Goal: Use online tool/utility: Utilize a website feature to perform a specific function

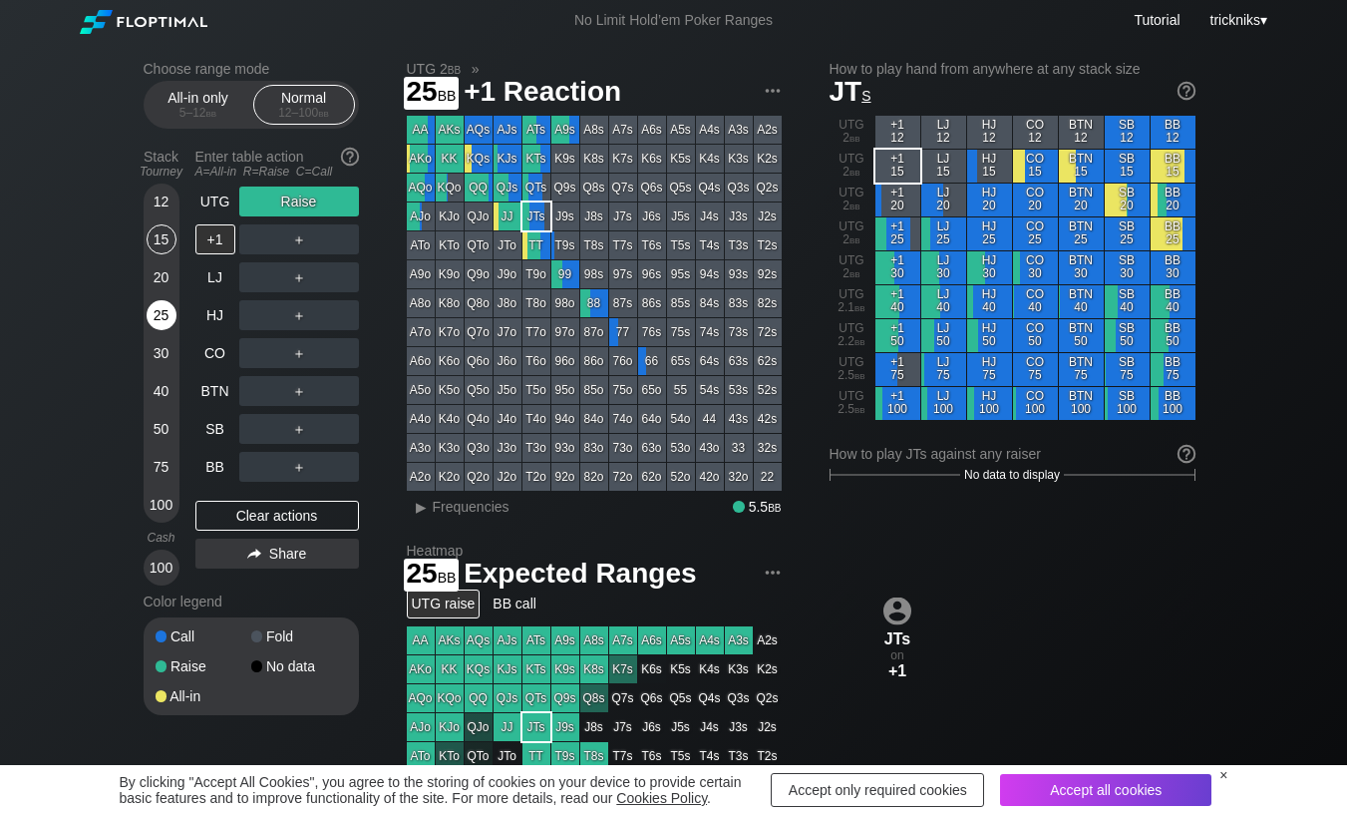
click at [169, 325] on div "25" at bounding box center [162, 315] width 30 height 30
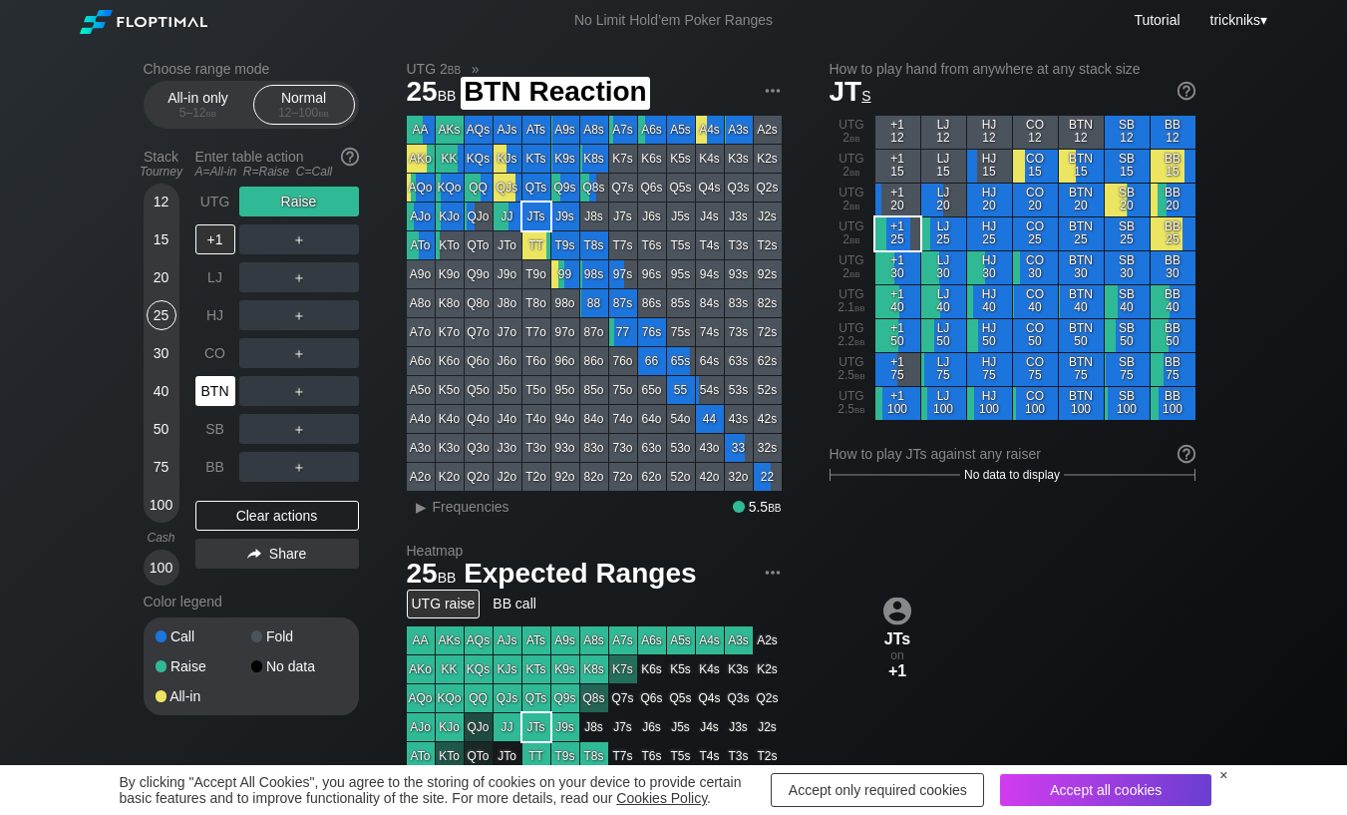
click at [220, 387] on div "BTN" at bounding box center [215, 391] width 40 height 30
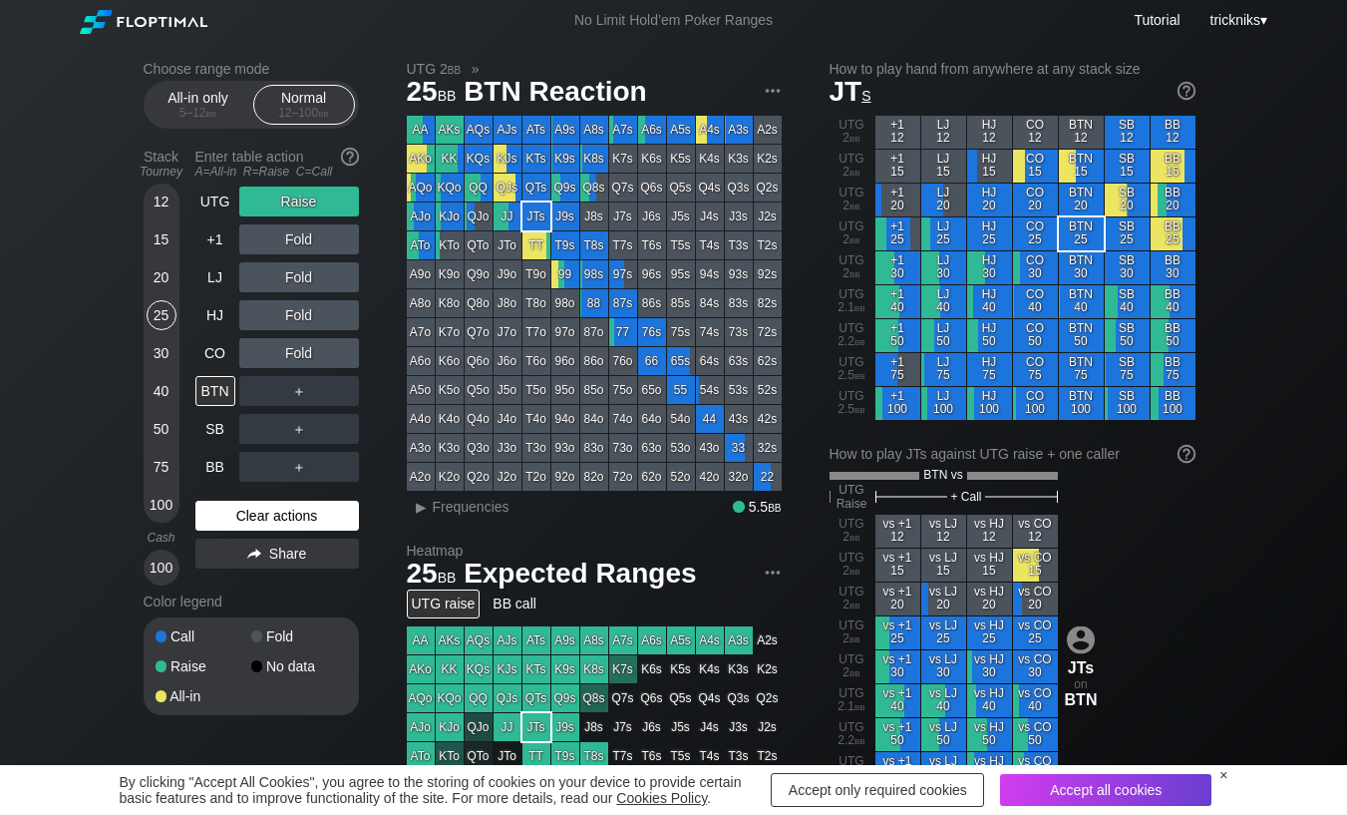
click at [280, 514] on div "Clear actions" at bounding box center [277, 516] width 164 height 30
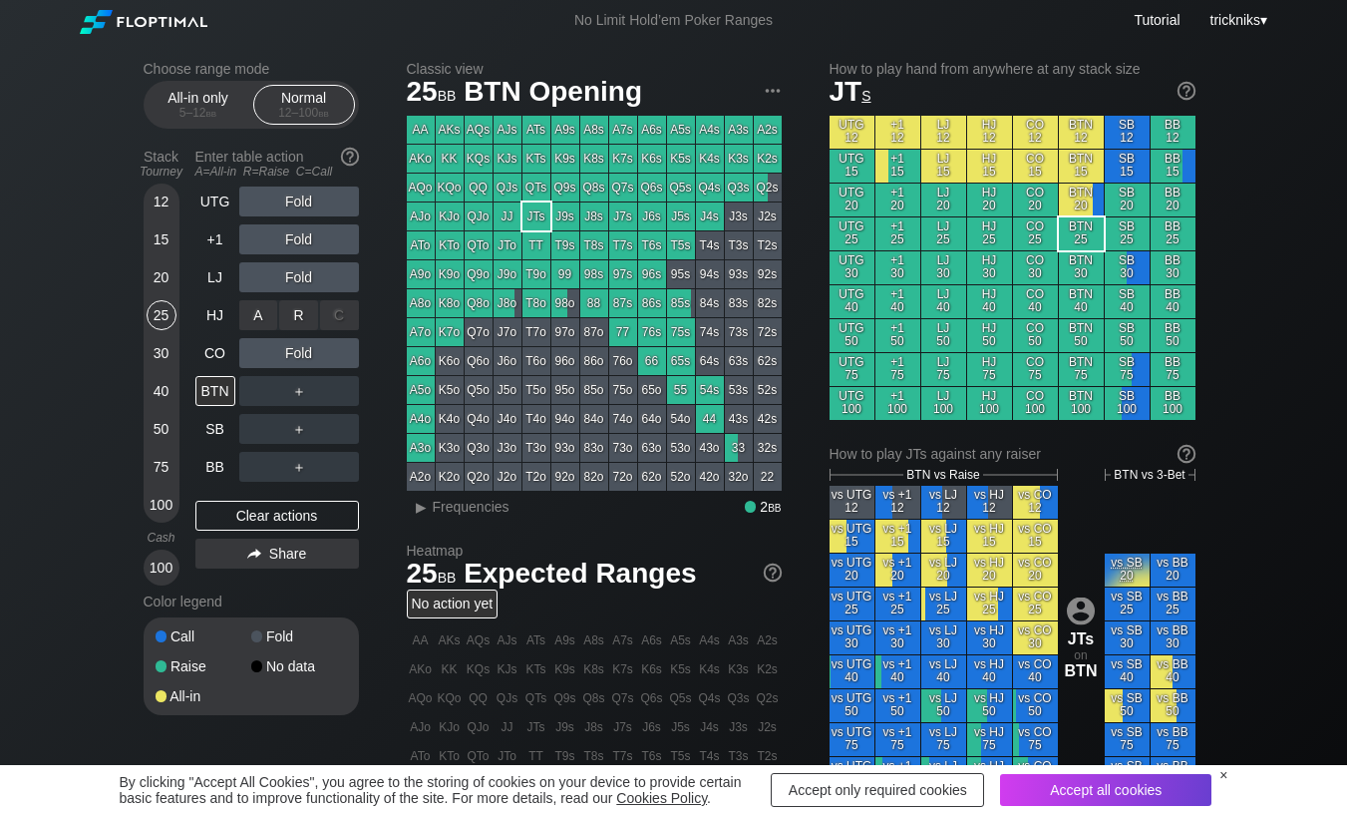
click at [298, 316] on div "R ✕" at bounding box center [298, 315] width 39 height 30
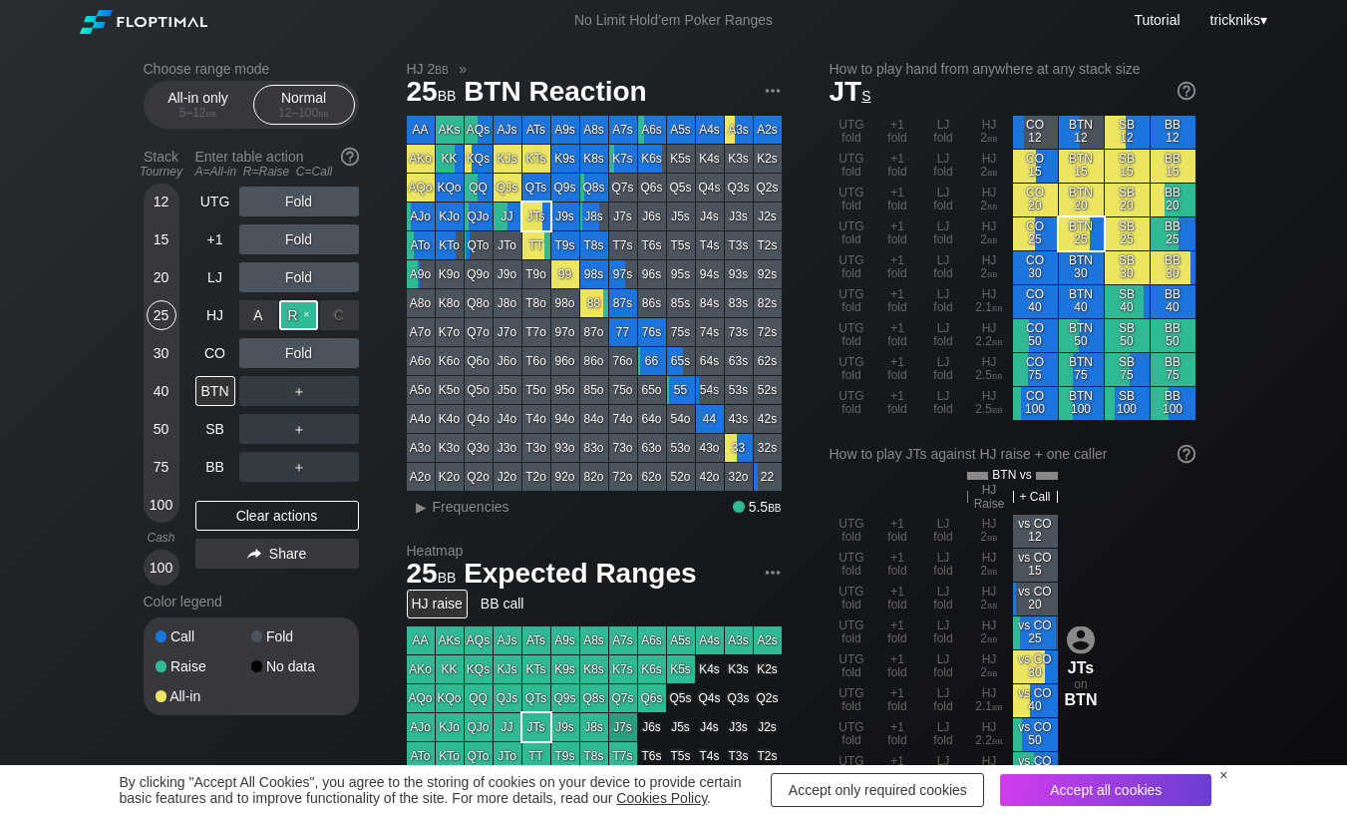
click at [304, 315] on div "R ✕" at bounding box center [298, 315] width 39 height 30
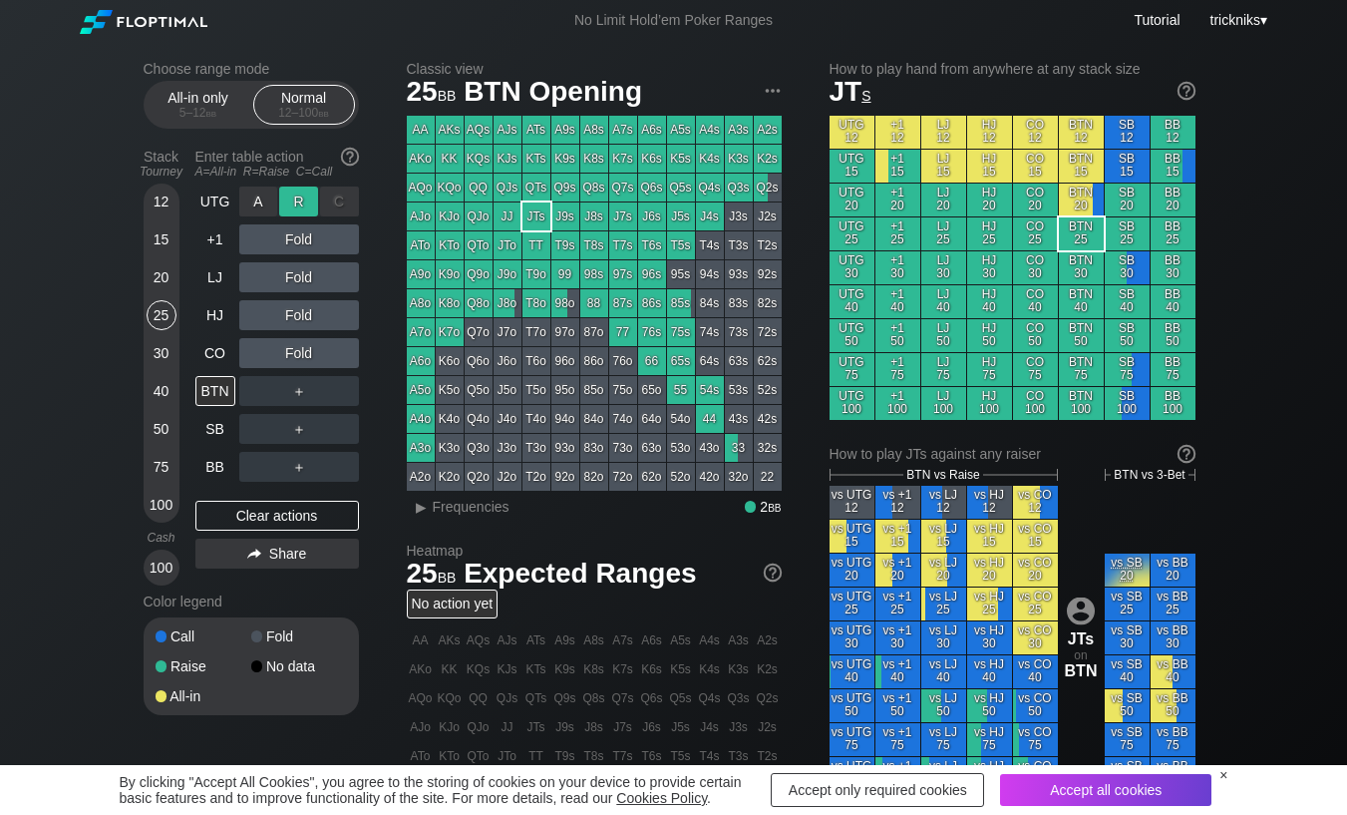
click at [288, 206] on div "R ✕" at bounding box center [298, 202] width 39 height 30
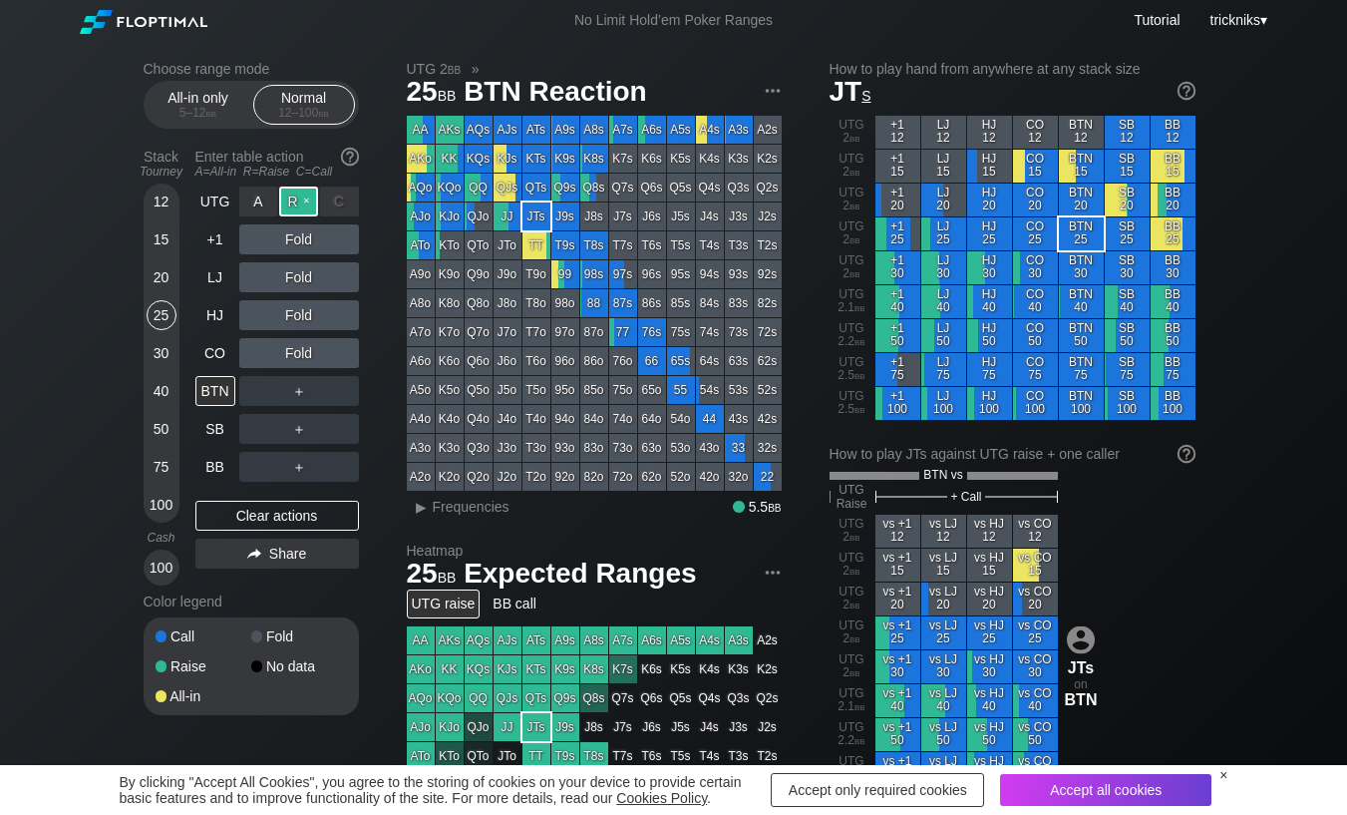
click at [304, 203] on div "R ✕" at bounding box center [298, 202] width 39 height 30
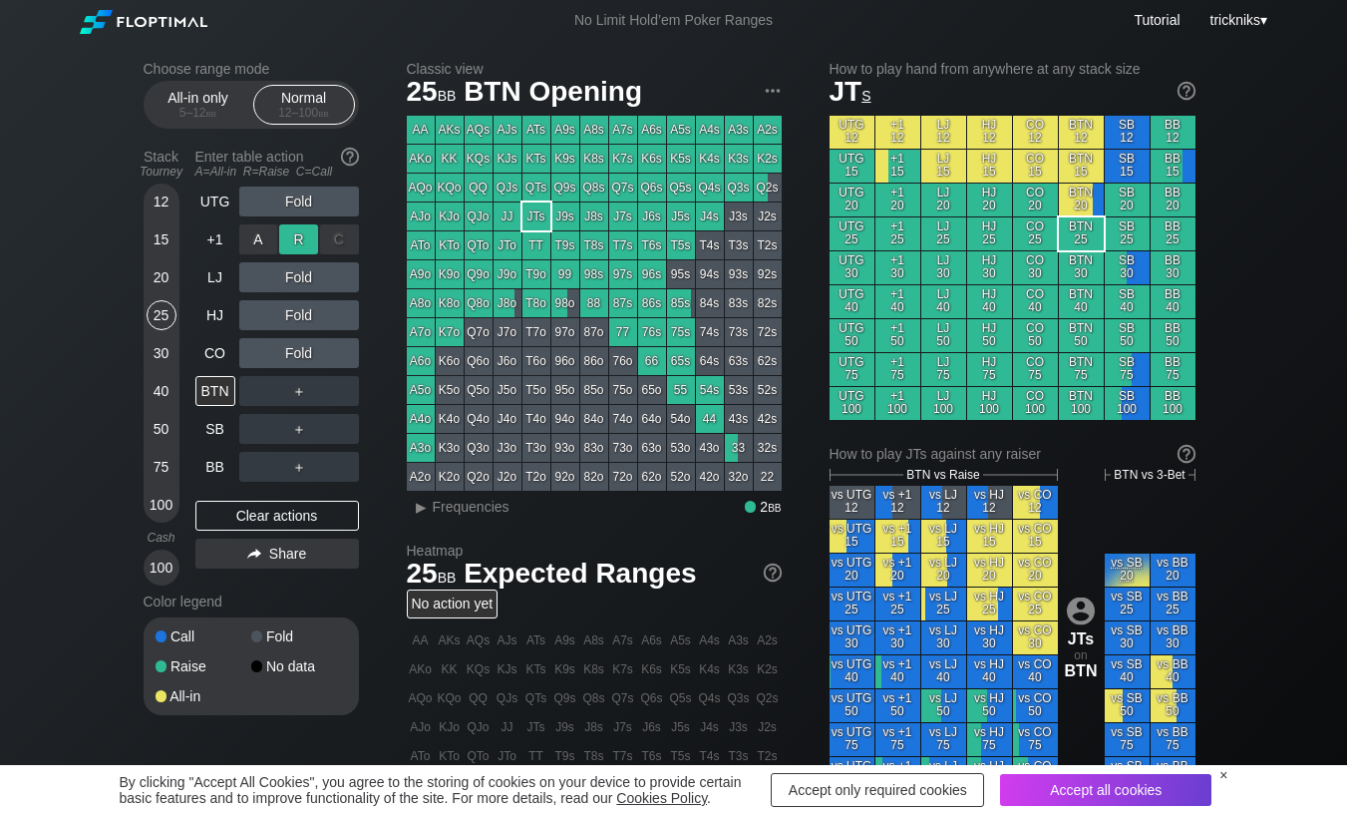
click at [301, 237] on div "R ✕" at bounding box center [298, 239] width 39 height 30
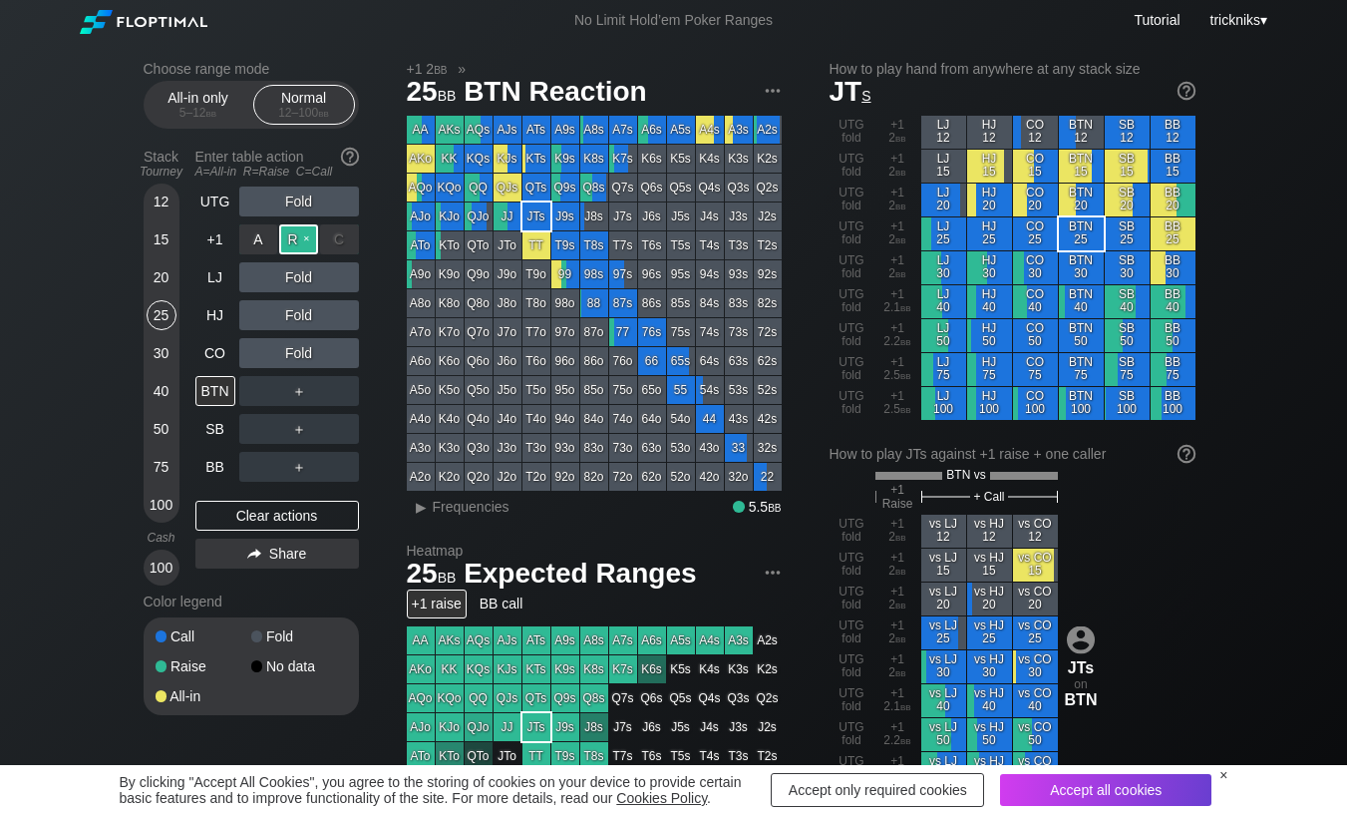
click at [301, 240] on div "R ✕" at bounding box center [298, 239] width 39 height 30
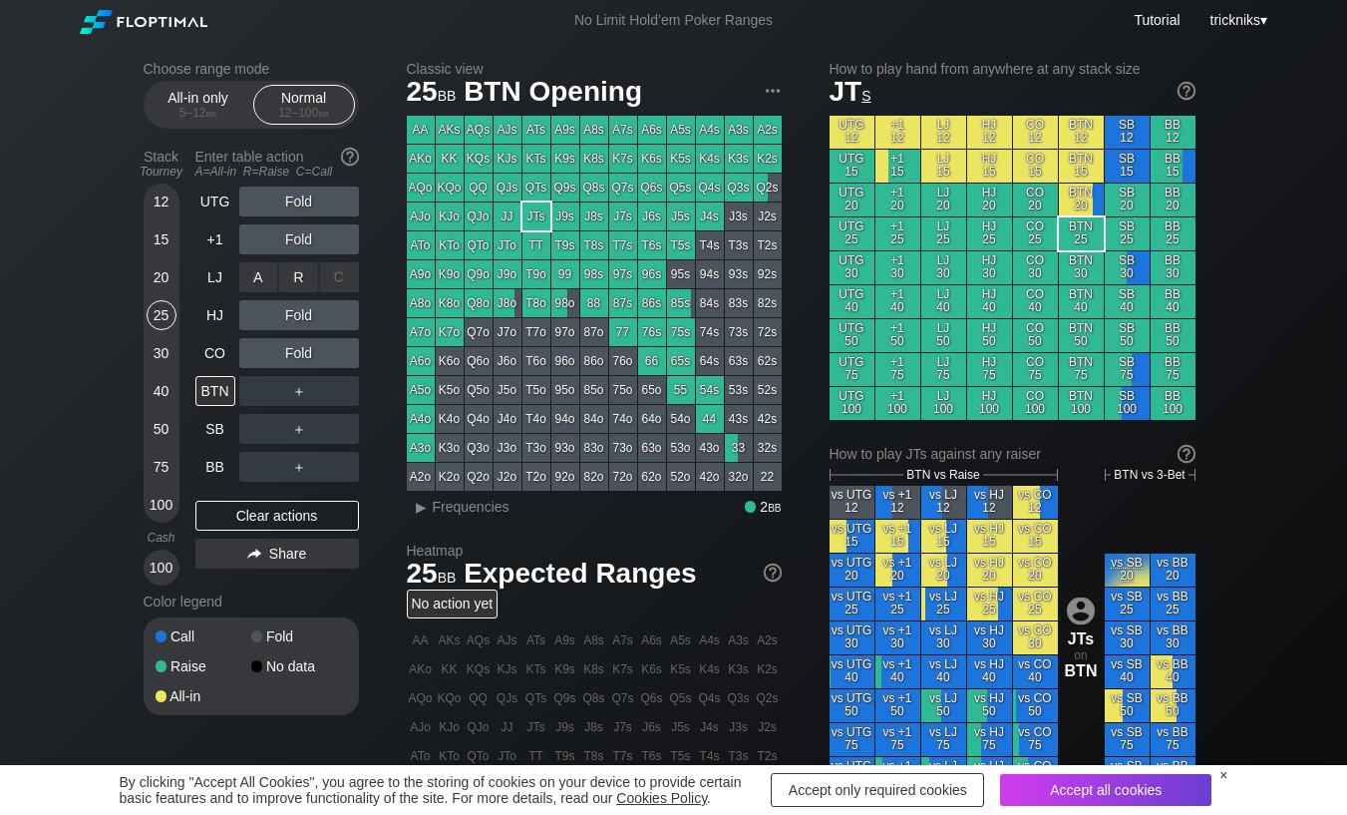
click at [301, 266] on div "R ✕" at bounding box center [298, 277] width 39 height 30
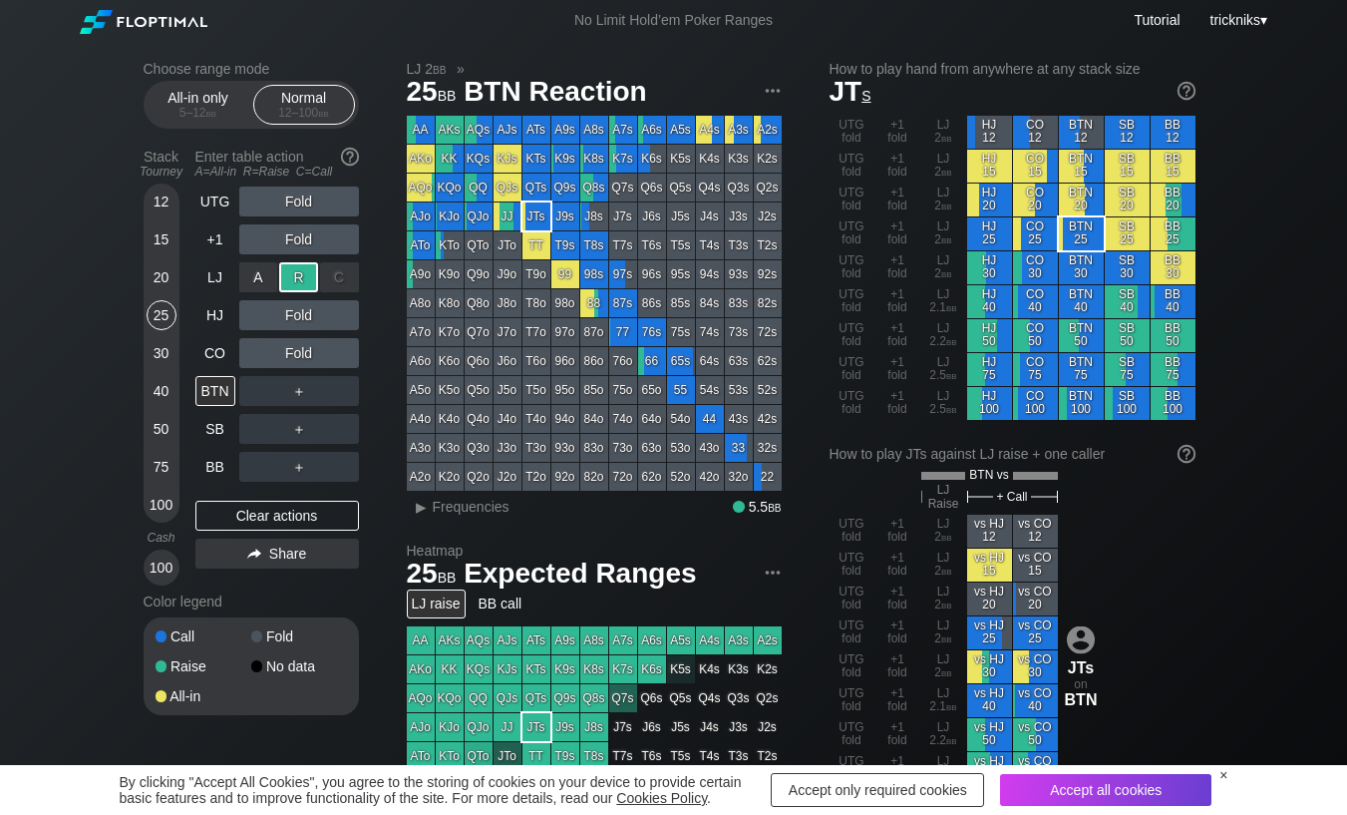
click at [301, 266] on div "R ✕" at bounding box center [298, 277] width 39 height 30
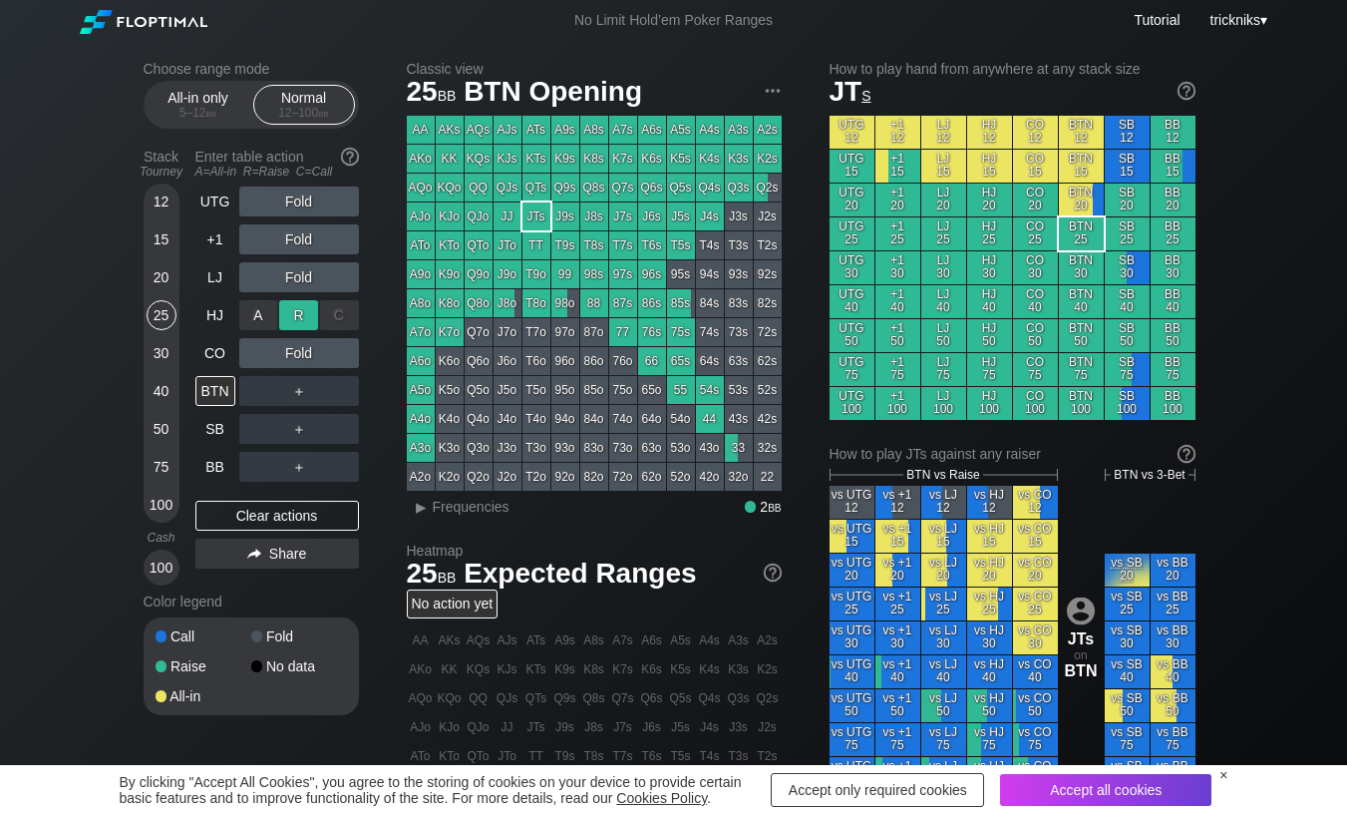
click at [303, 321] on div "R ✕" at bounding box center [298, 315] width 39 height 30
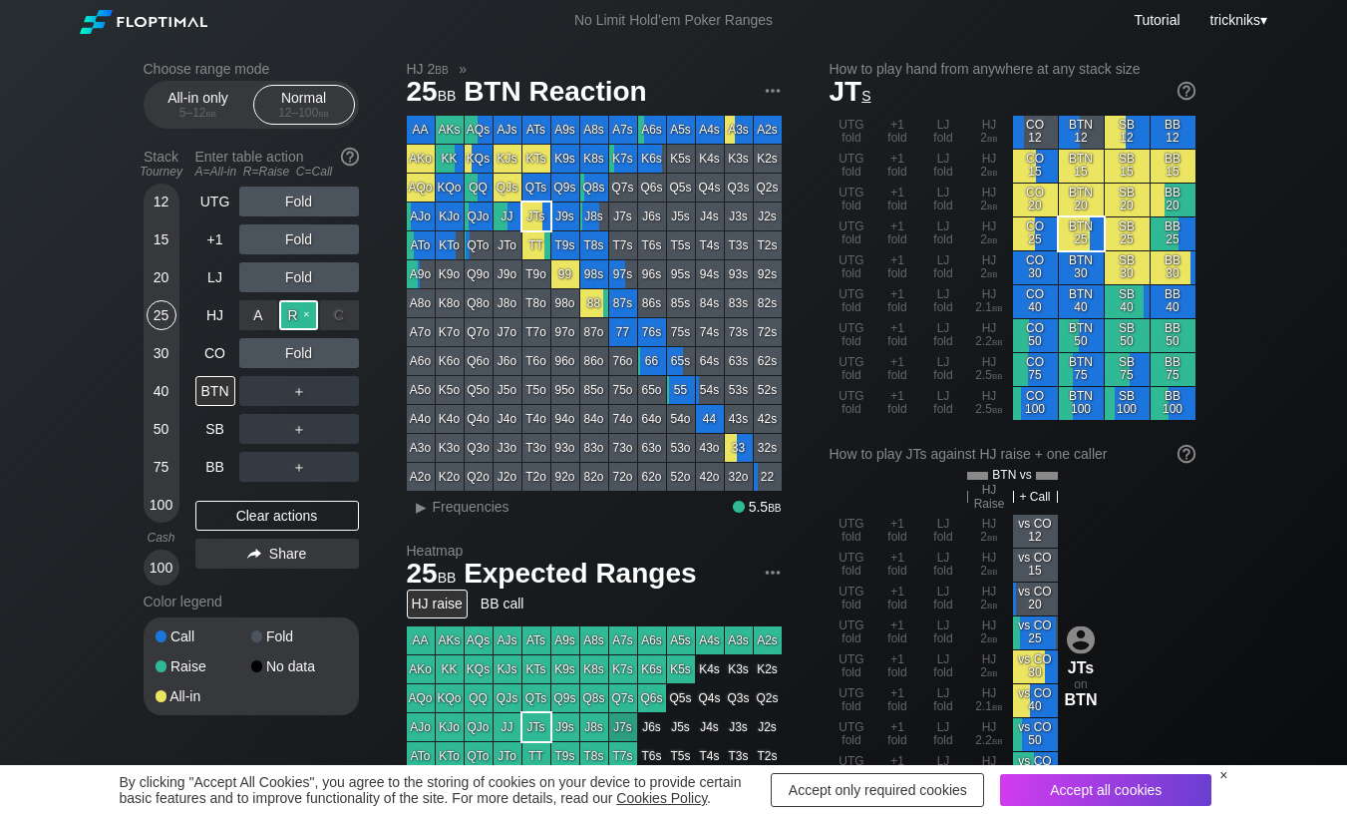
click at [303, 321] on div "R ✕" at bounding box center [298, 315] width 39 height 30
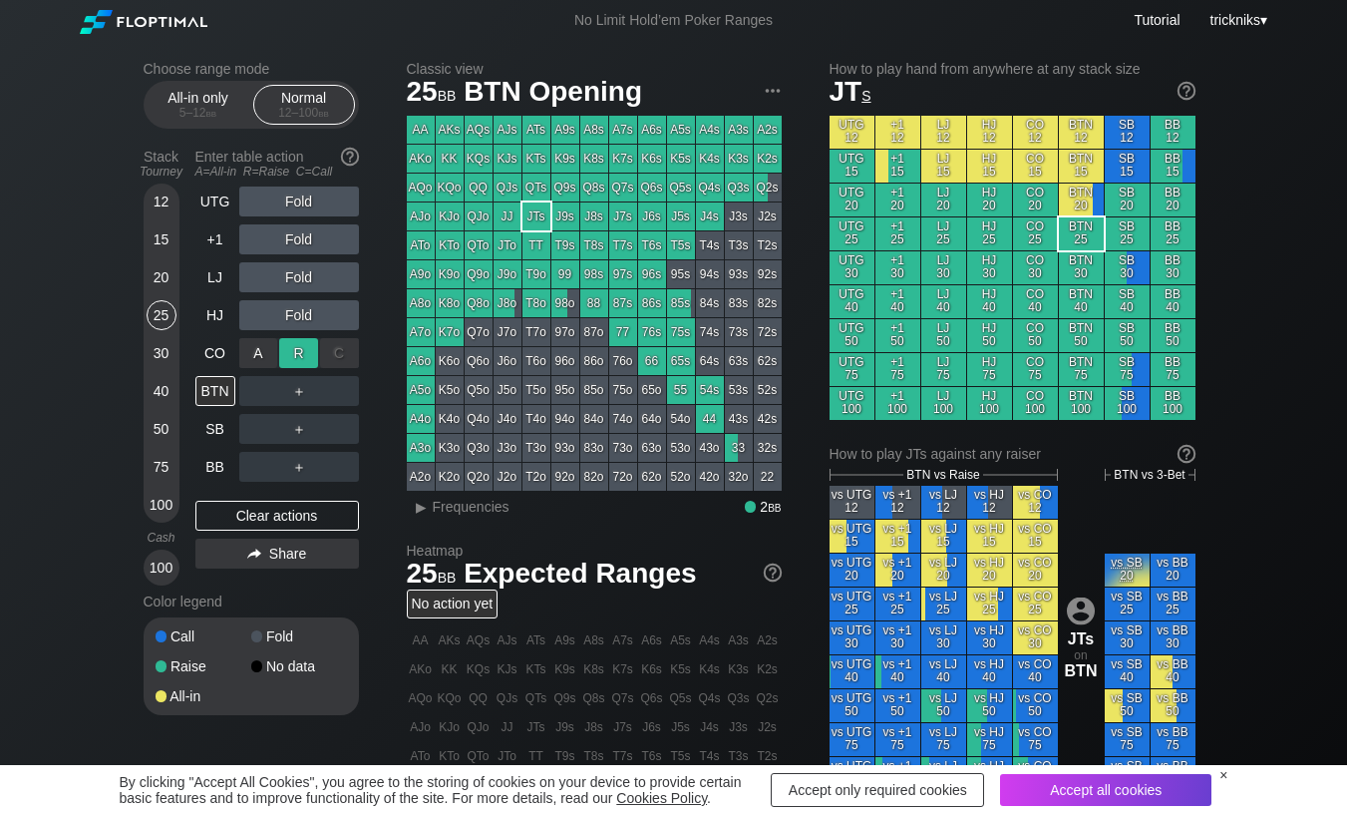
click at [298, 358] on div "R ✕" at bounding box center [298, 353] width 39 height 30
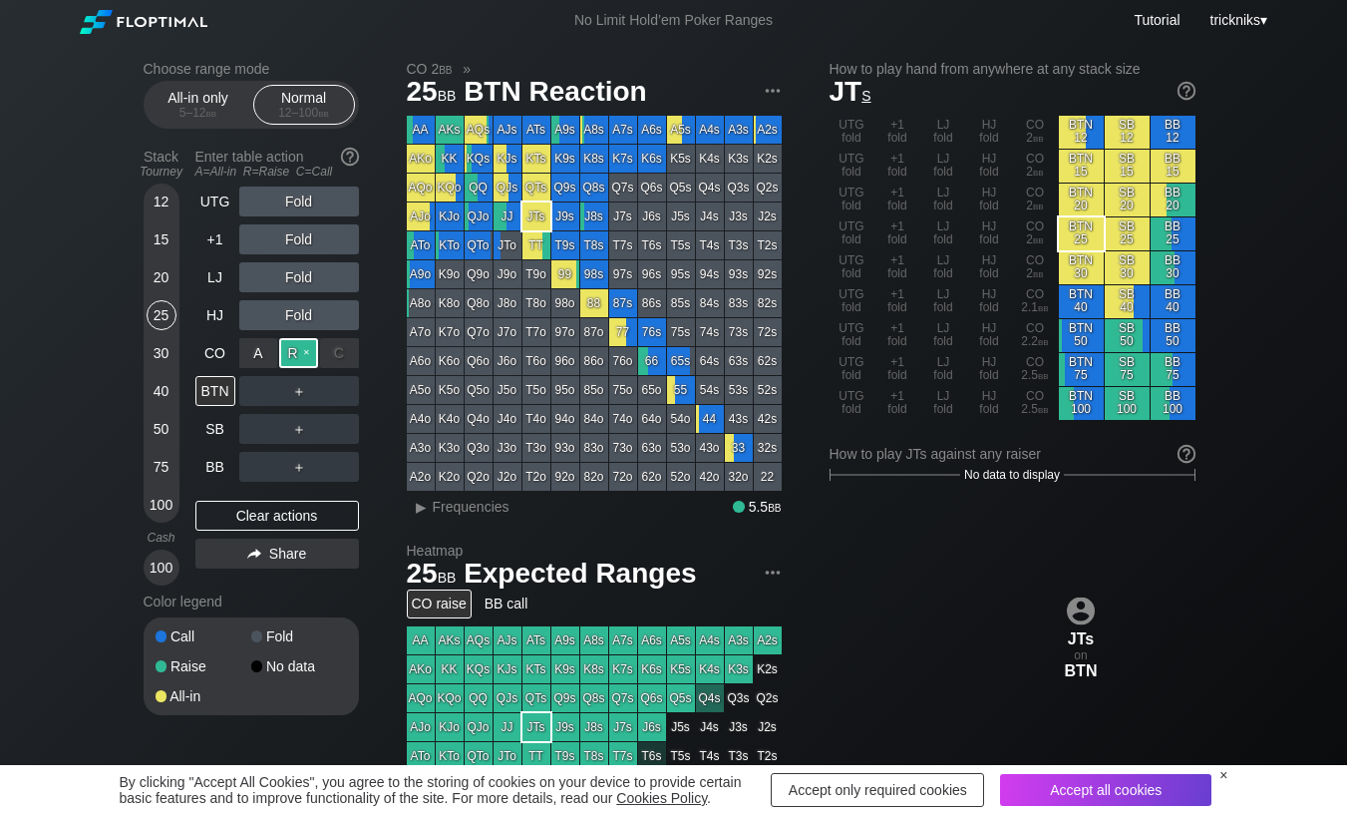
click at [301, 360] on div "R ✕" at bounding box center [298, 353] width 39 height 30
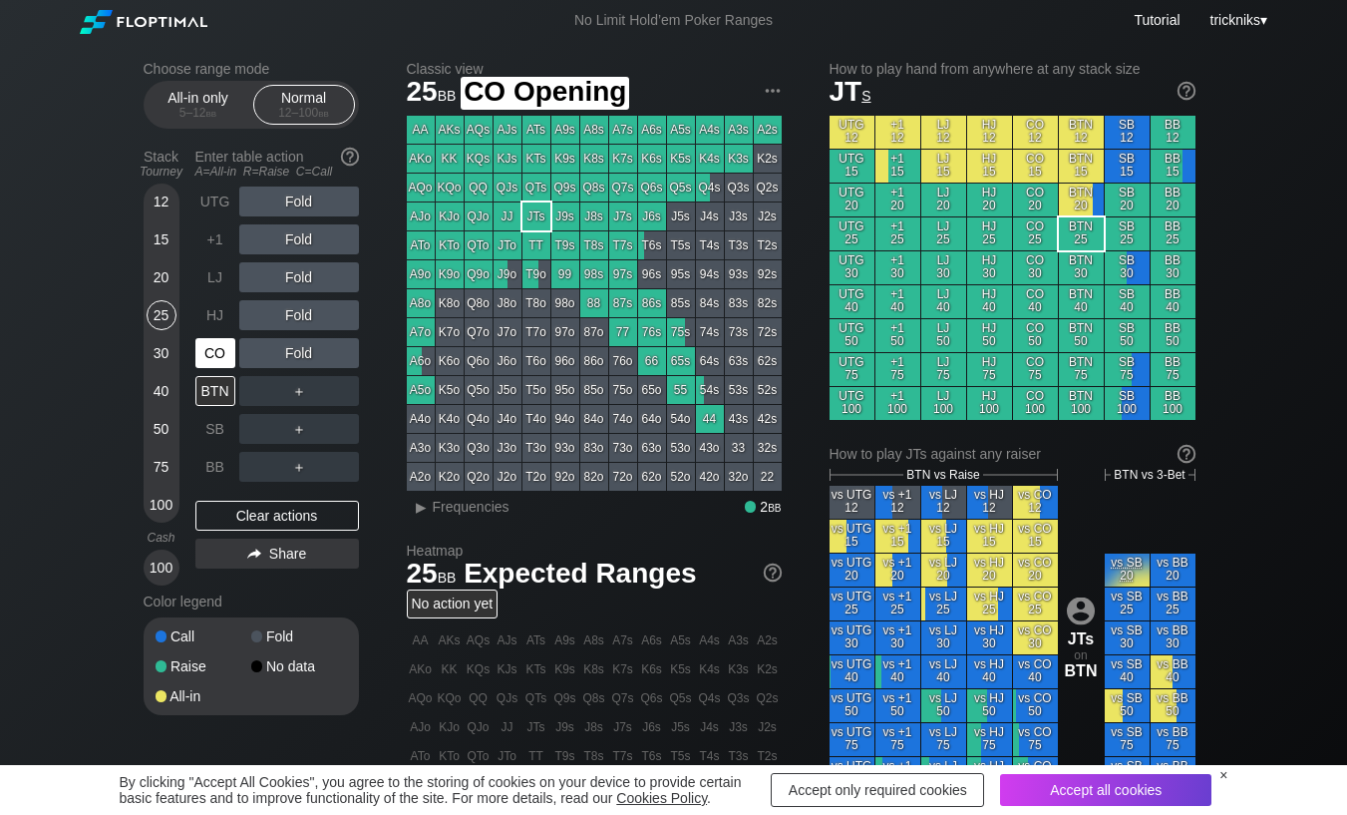
click at [223, 356] on div "CO" at bounding box center [215, 353] width 40 height 30
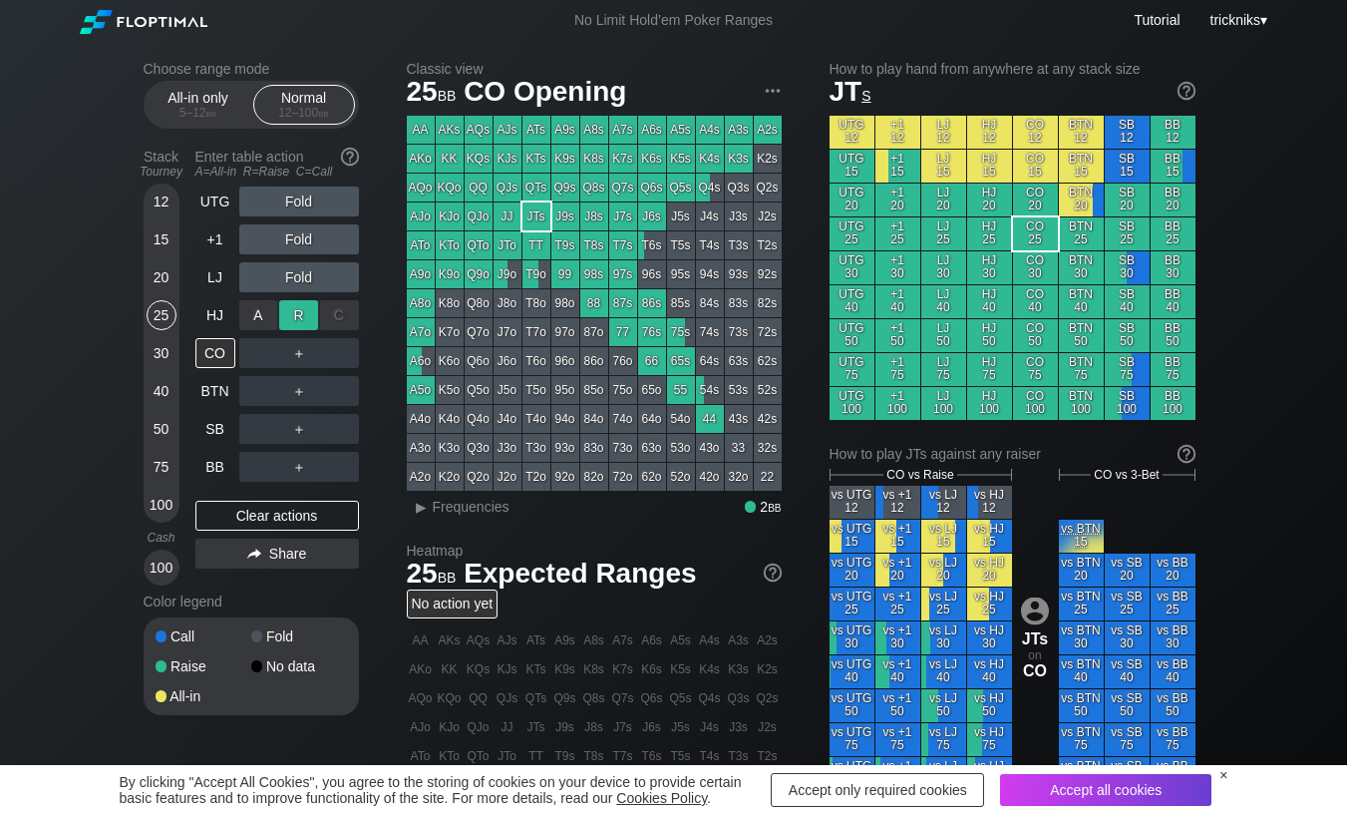
click at [290, 311] on div "R ✕" at bounding box center [298, 315] width 39 height 30
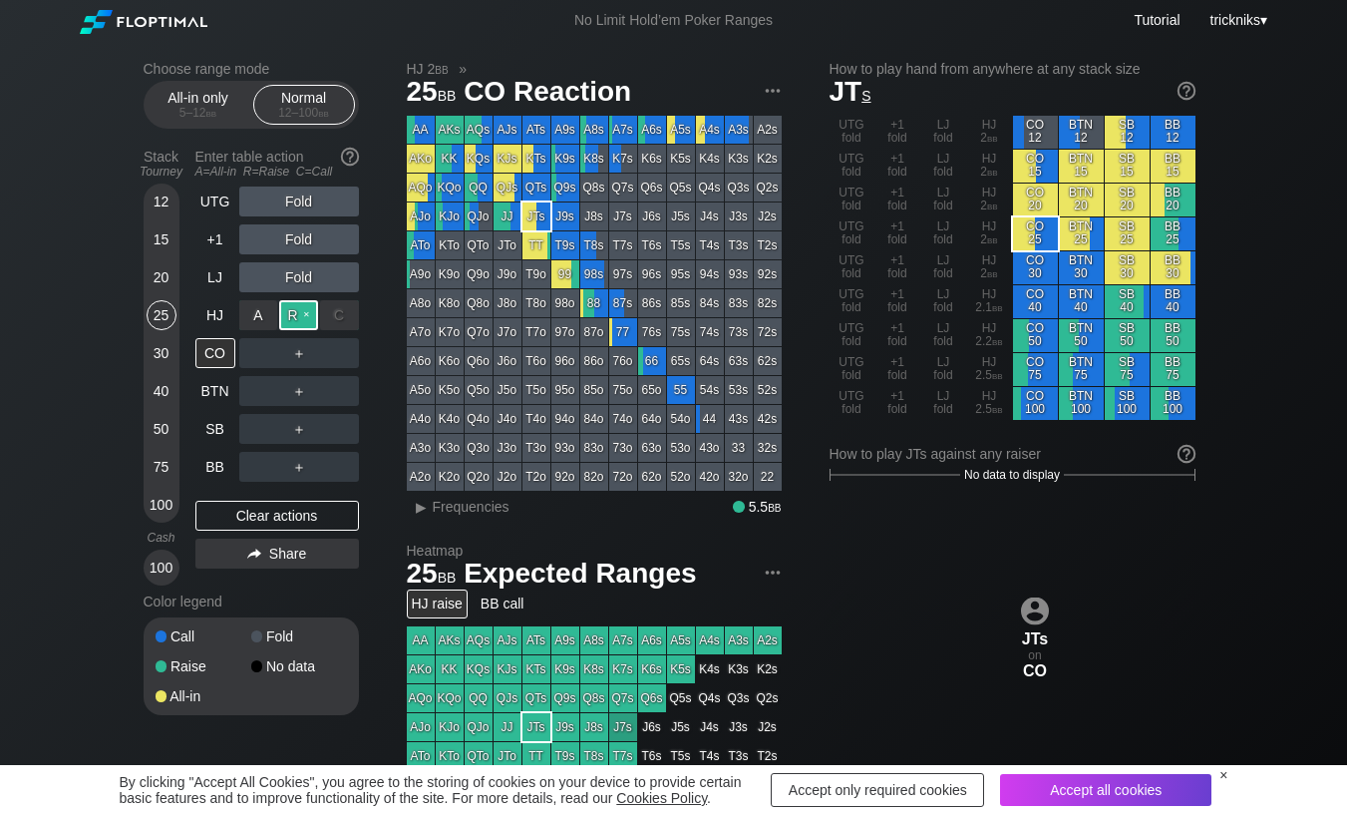
click at [301, 315] on div "R ✕" at bounding box center [298, 315] width 39 height 30
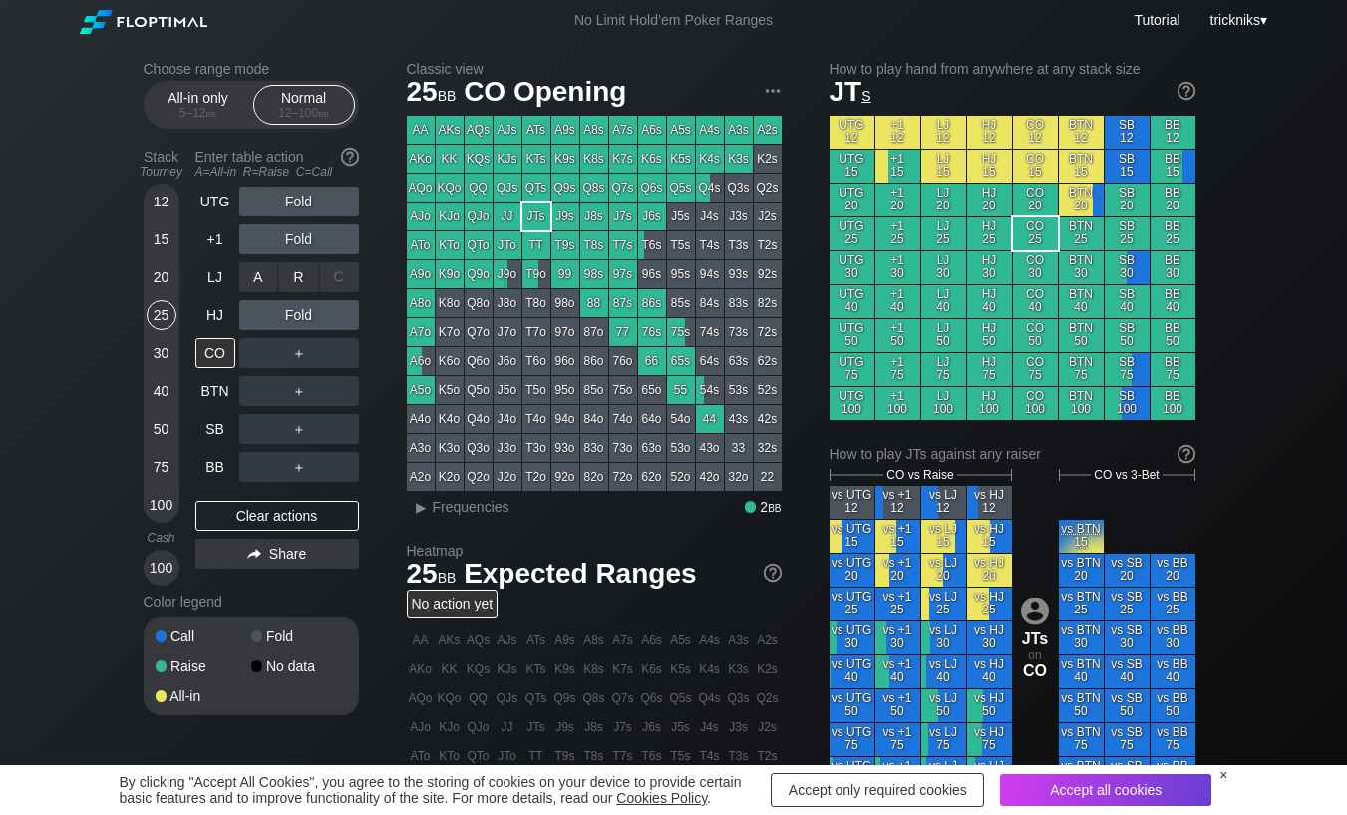
click at [300, 281] on div "R ✕" at bounding box center [298, 277] width 39 height 30
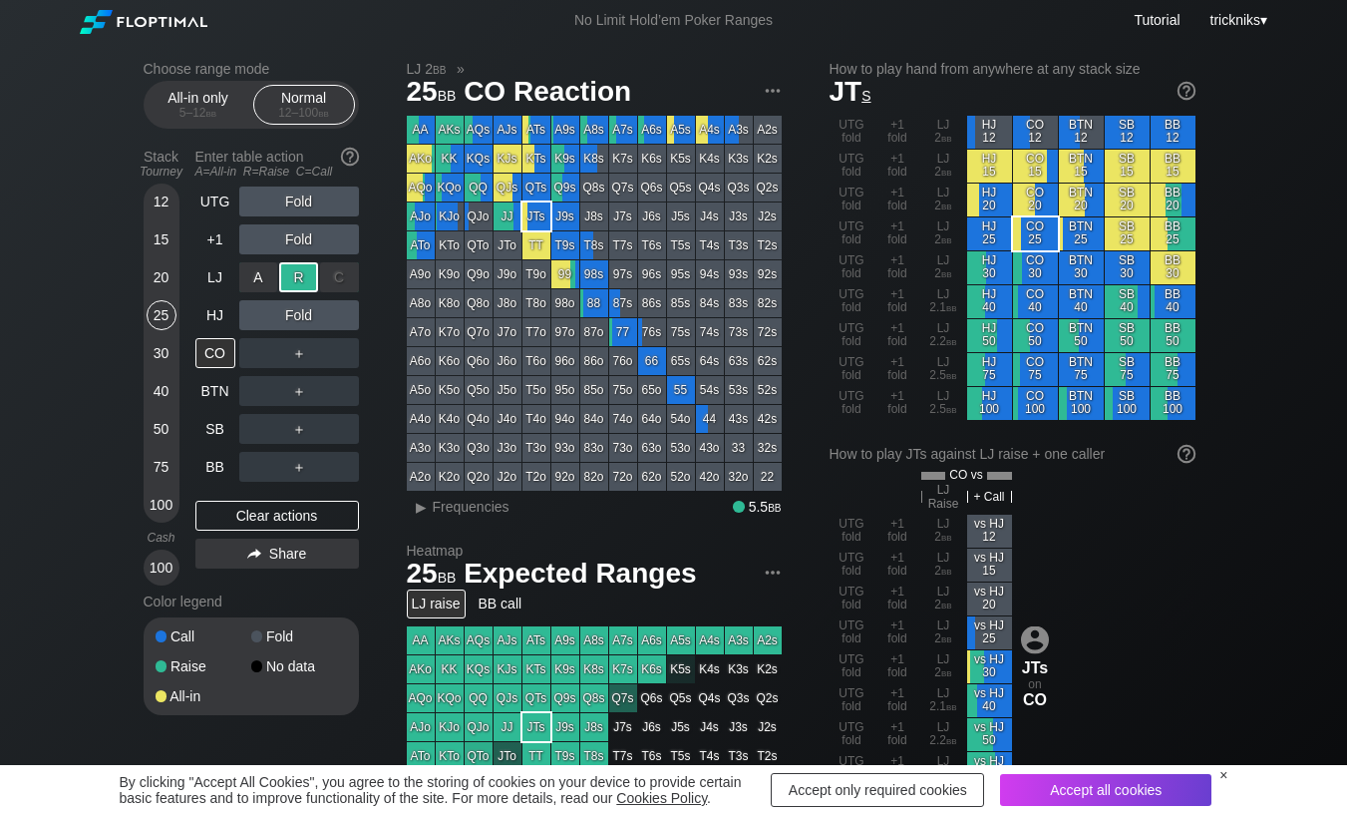
click at [300, 281] on div "R ✕" at bounding box center [298, 277] width 39 height 30
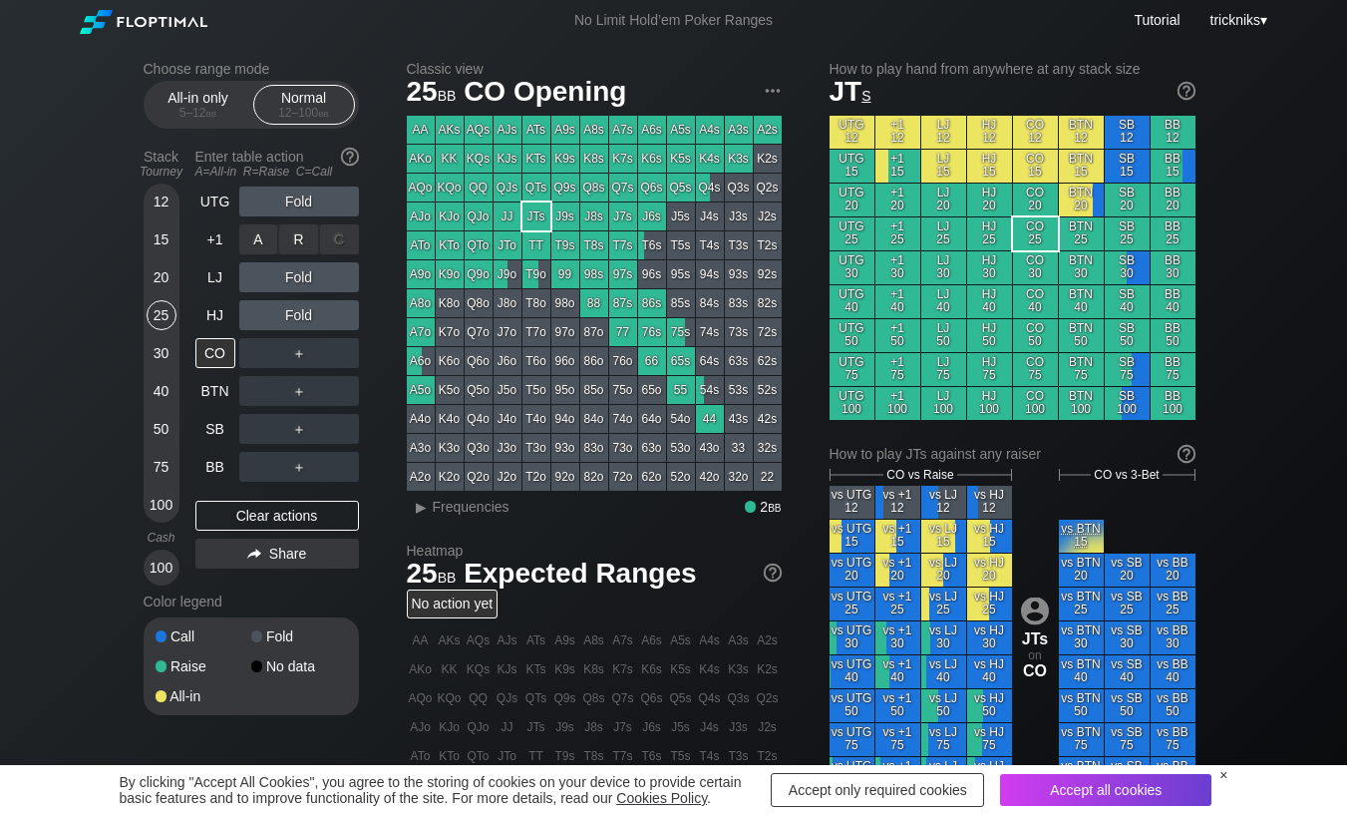
click at [299, 245] on div "R ✕" at bounding box center [298, 239] width 39 height 30
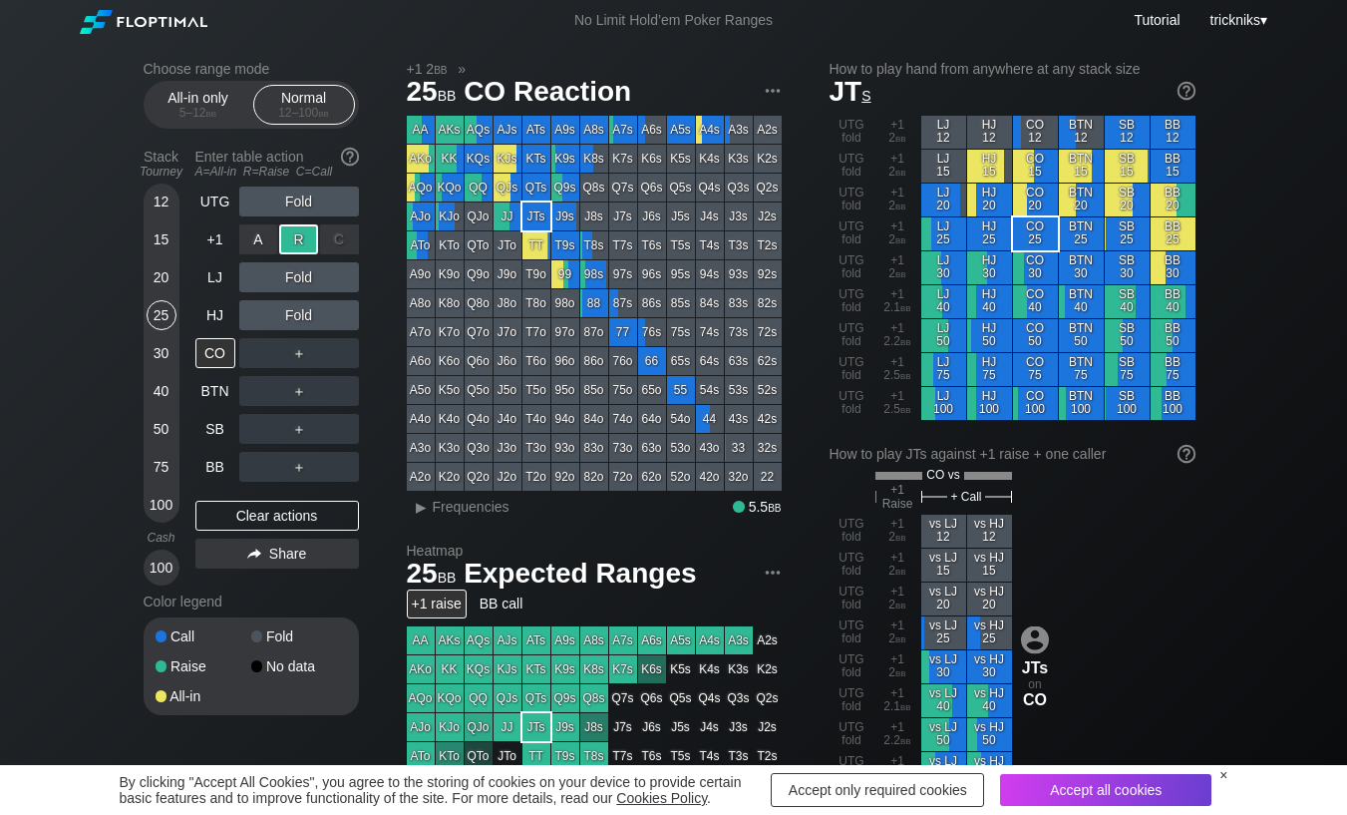
click at [303, 244] on div "R ✕" at bounding box center [298, 239] width 39 height 30
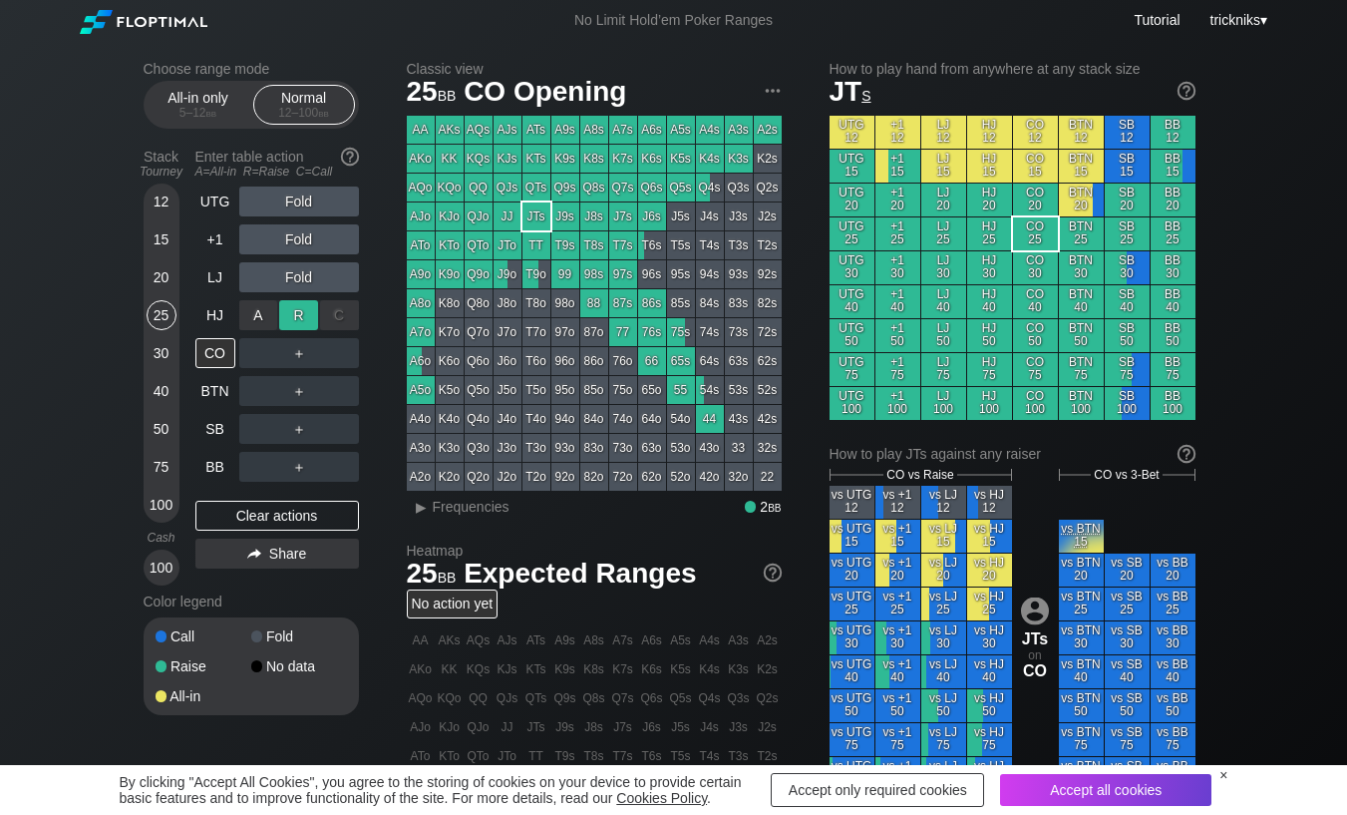
click at [301, 316] on div "R ✕" at bounding box center [298, 315] width 39 height 30
